Goal: Transaction & Acquisition: Purchase product/service

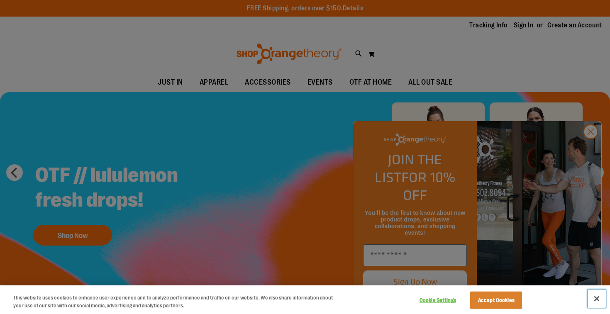
click at [598, 299] on button "Close" at bounding box center [596, 298] width 18 height 18
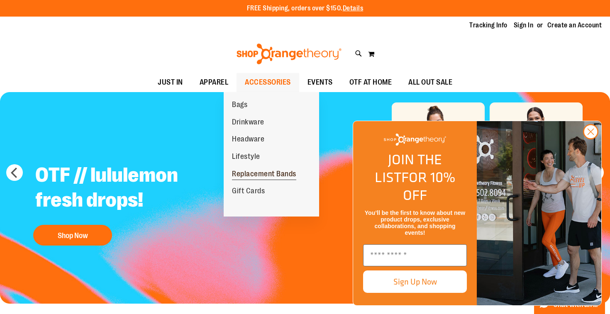
click at [242, 176] on span "Replacement Bands" at bounding box center [264, 175] width 64 height 10
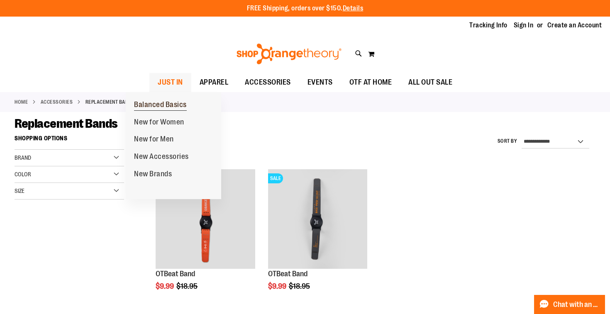
click at [147, 106] on span "Balanced Basics" at bounding box center [160, 105] width 53 height 10
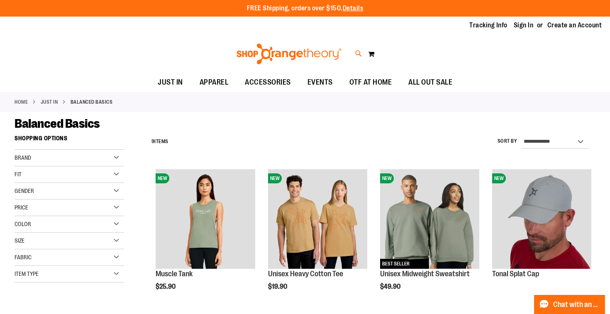
click at [357, 53] on icon at bounding box center [358, 54] width 7 height 10
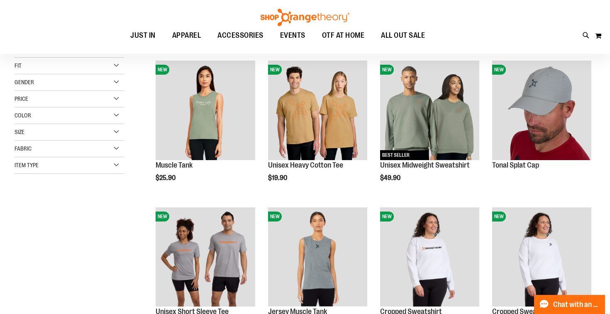
scroll to position [124, 0]
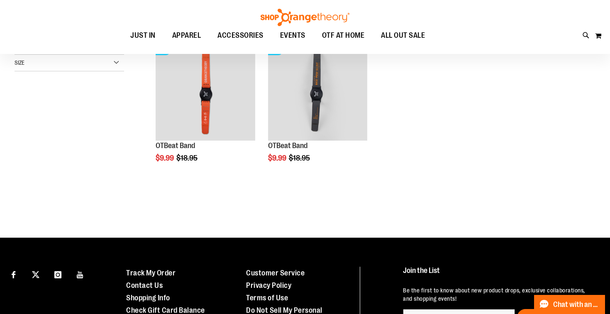
scroll to position [84, 0]
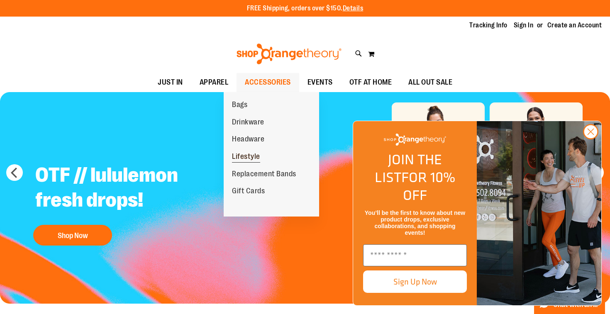
click at [243, 158] on span "Lifestyle" at bounding box center [246, 157] width 28 height 10
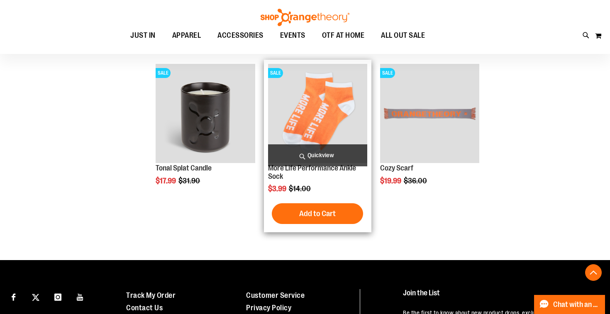
scroll to position [687, 0]
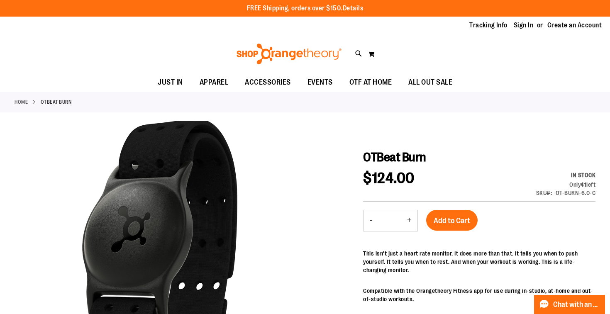
click at [23, 102] on link "Home" at bounding box center [21, 101] width 13 height 7
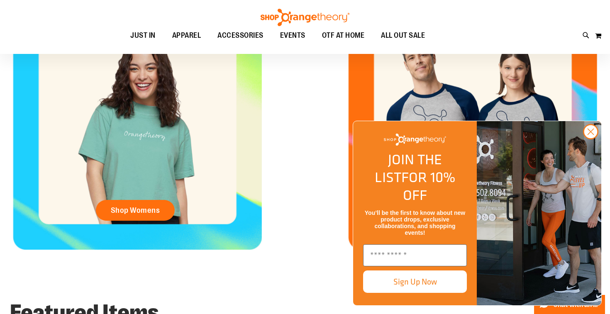
scroll to position [391, 0]
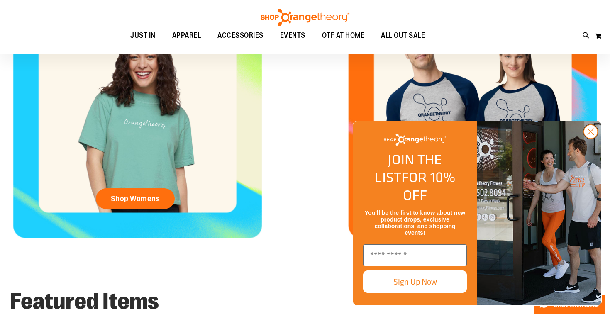
click at [587, 139] on circle "Close dialog" at bounding box center [590, 132] width 14 height 14
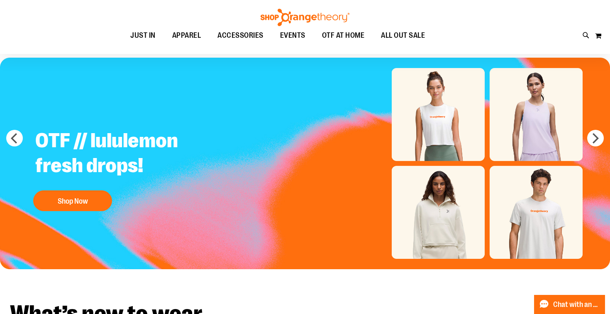
scroll to position [0, 0]
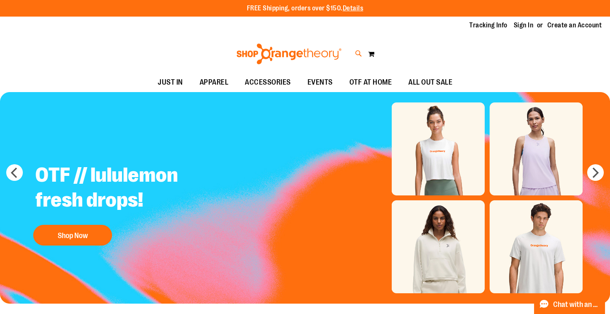
click at [357, 53] on icon at bounding box center [358, 54] width 7 height 10
click at [275, 46] on input "Search" at bounding box center [304, 46] width 482 height 27
type input "**********"
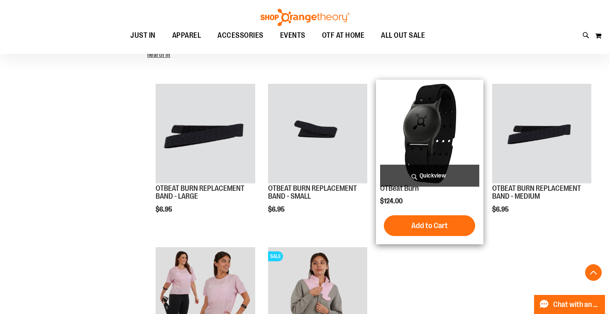
scroll to position [226, 0]
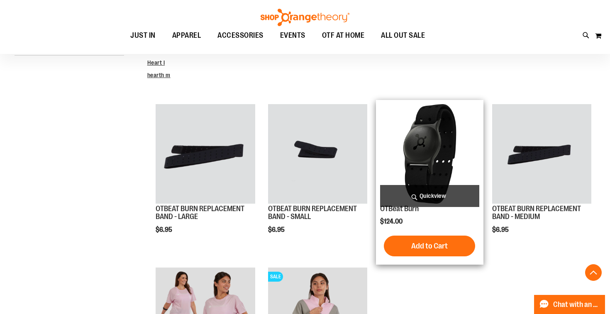
click at [420, 198] on span "Quickview" at bounding box center [429, 196] width 99 height 22
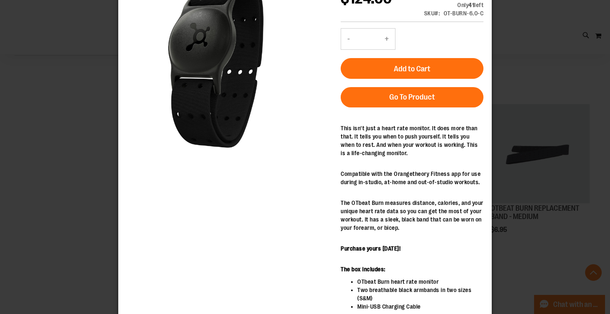
scroll to position [7, 0]
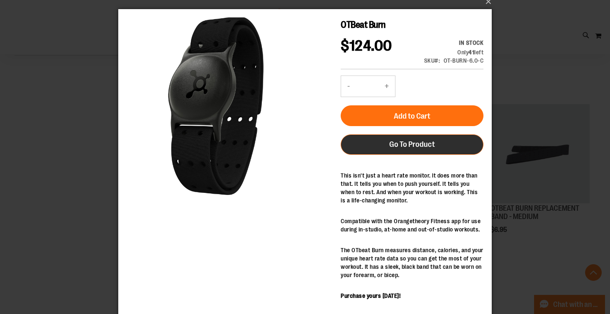
click at [393, 149] on span "Go To Product" at bounding box center [412, 144] width 46 height 9
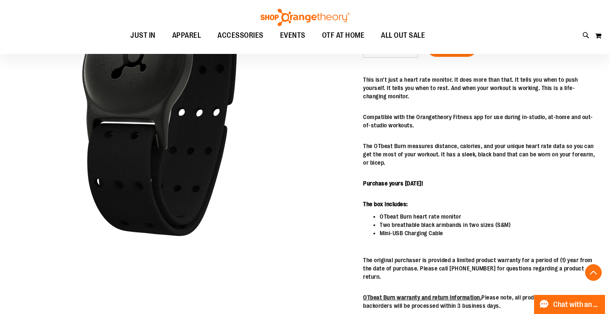
scroll to position [177, 0]
